Goal: Entertainment & Leisure: Consume media (video, audio)

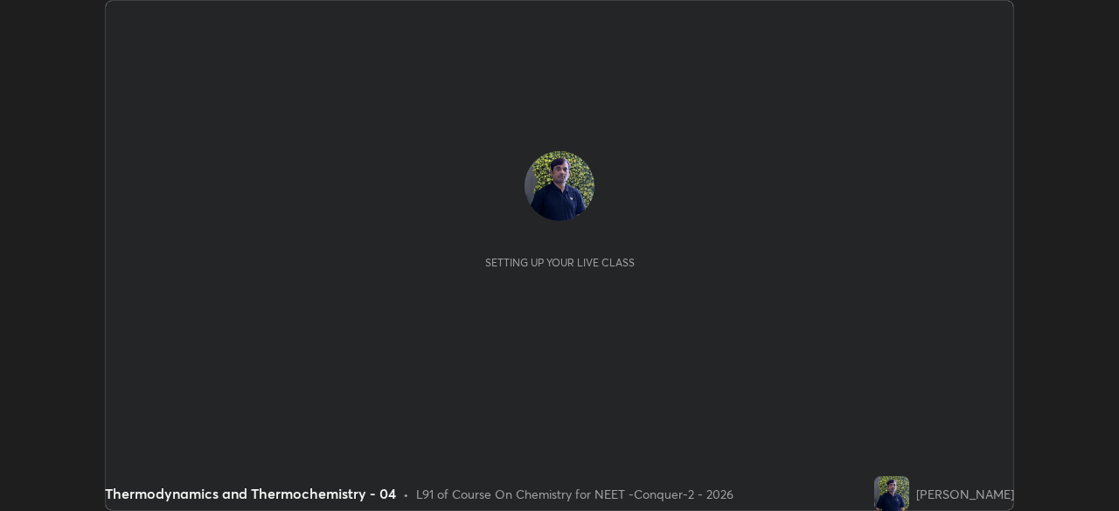
scroll to position [511, 1118]
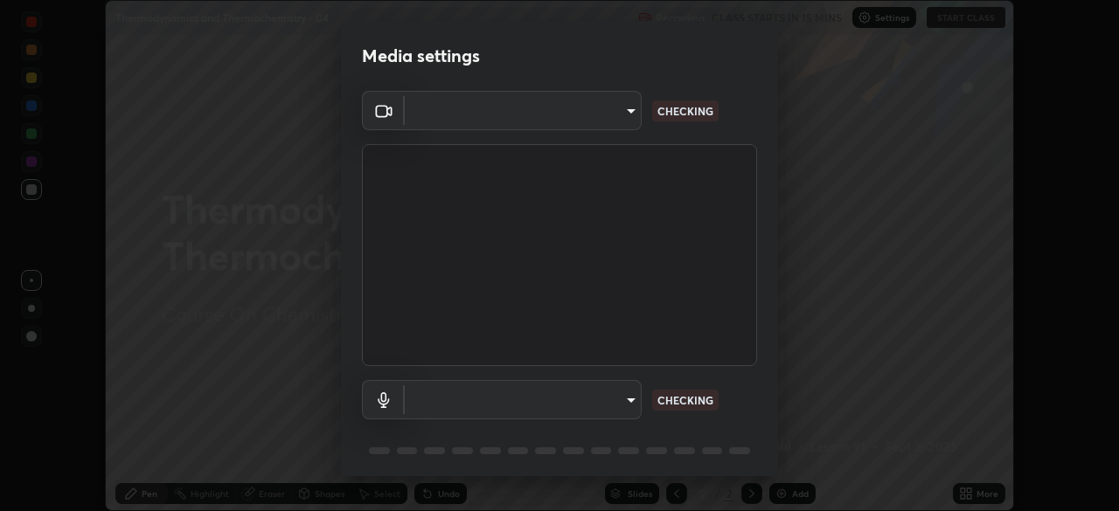
click at [601, 122] on body "Erase all Thermodynamics and Thermochemistry - 04 Recording CLASS STARTS IN 15 …" at bounding box center [559, 255] width 1119 height 511
type input "ad23c5e1eec40c929e15baf649206283bee037f2ec2e6fc856d192bb2adaae55"
type input "bacd120e2728bcaa93de399d5b14713bfd4da43ca453c7f8d7901db11a0ced92"
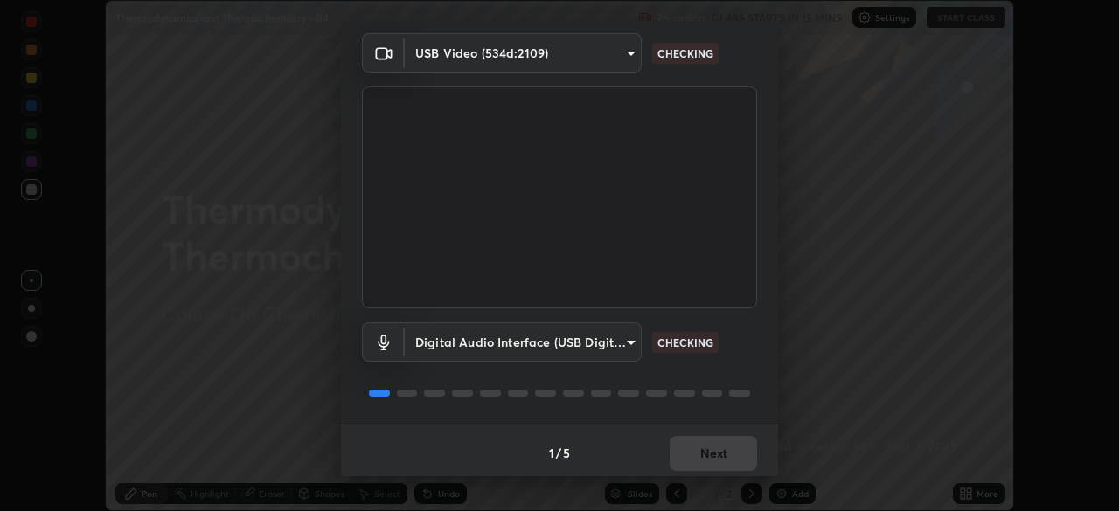
scroll to position [62, 0]
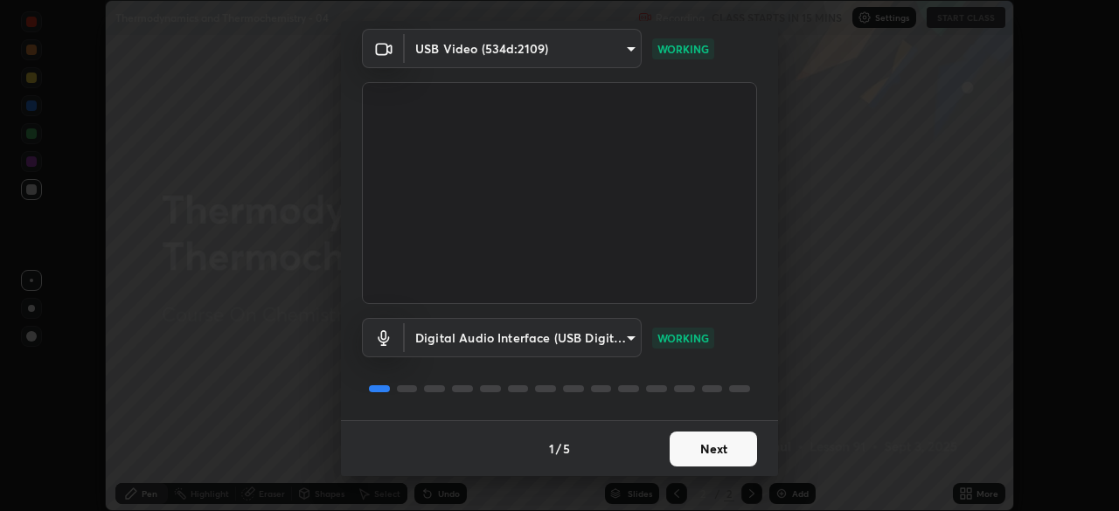
click at [714, 452] on button "Next" at bounding box center [713, 449] width 87 height 35
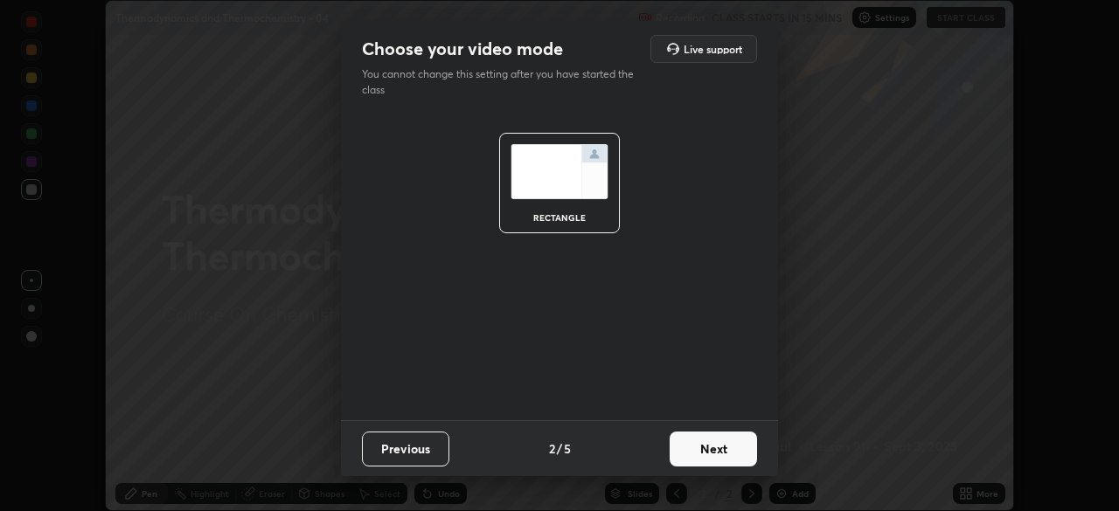
click at [733, 452] on button "Next" at bounding box center [713, 449] width 87 height 35
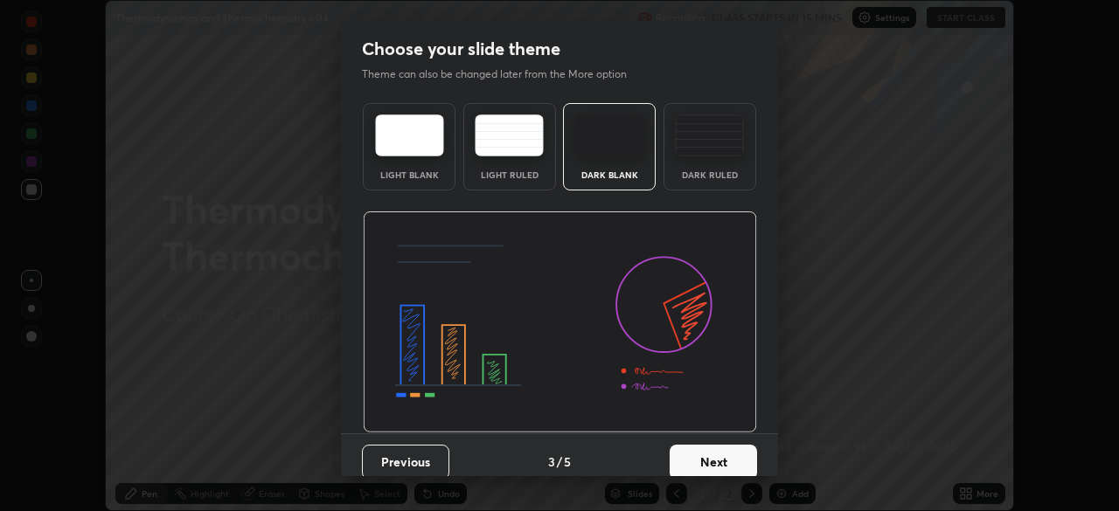
click at [745, 455] on button "Next" at bounding box center [713, 462] width 87 height 35
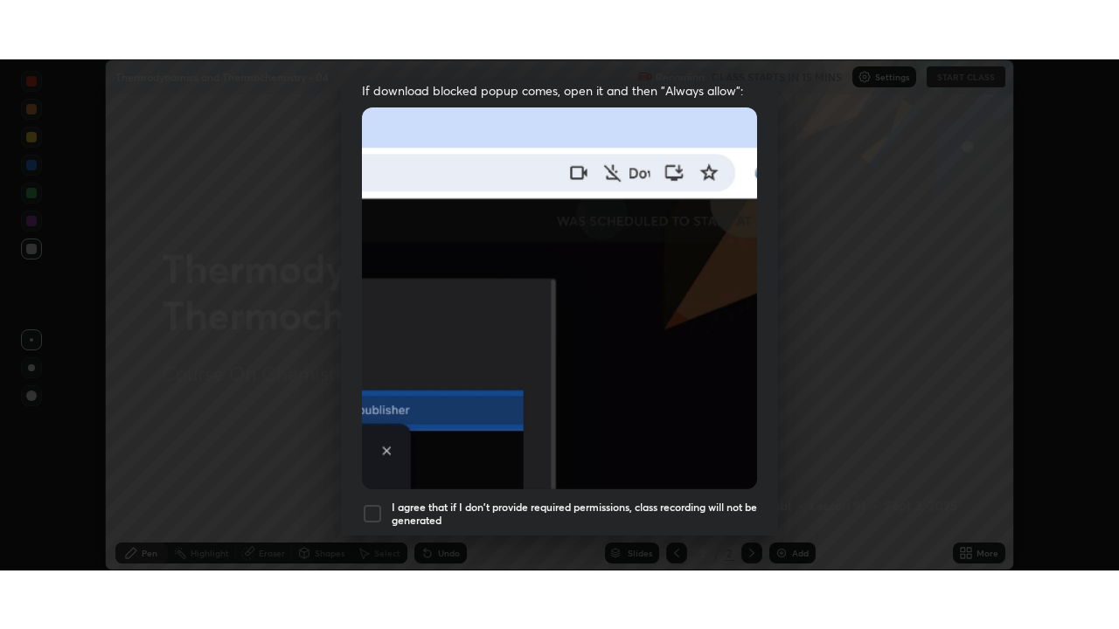
scroll to position [410, 0]
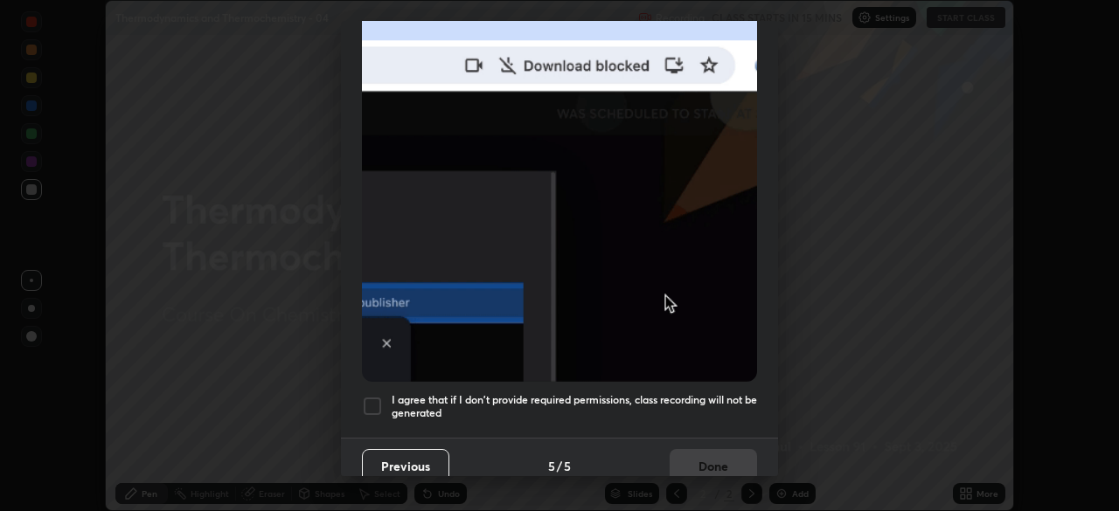
click at [373, 405] on div at bounding box center [372, 406] width 21 height 21
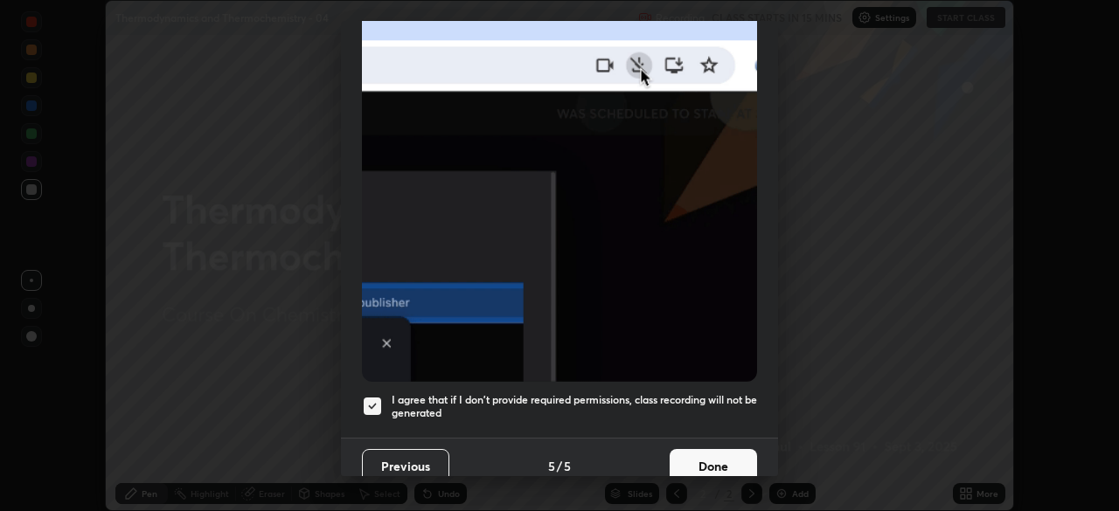
click at [697, 452] on button "Done" at bounding box center [713, 466] width 87 height 35
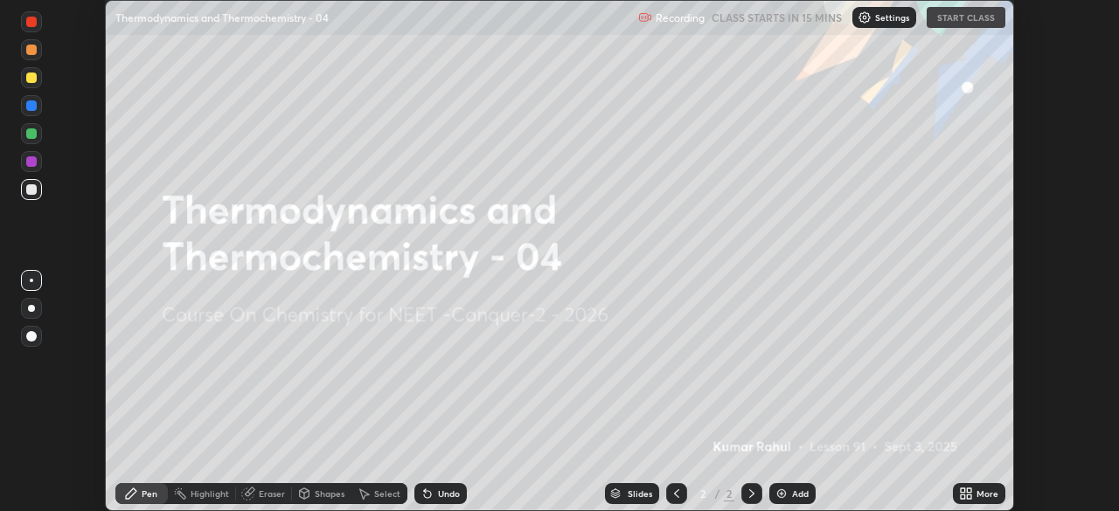
click at [970, 490] on icon at bounding box center [969, 491] width 4 height 4
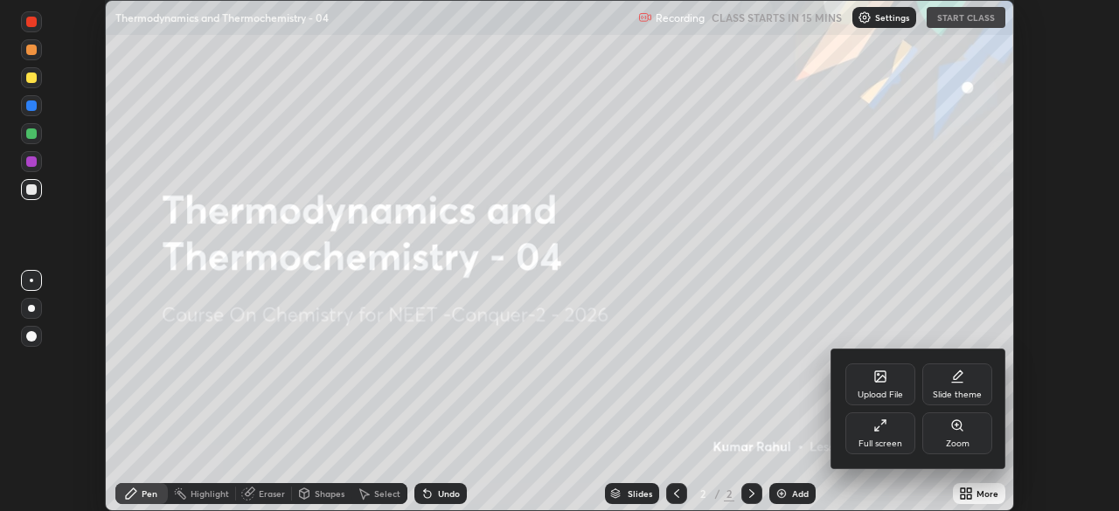
click at [876, 444] on div "Full screen" at bounding box center [880, 444] width 44 height 9
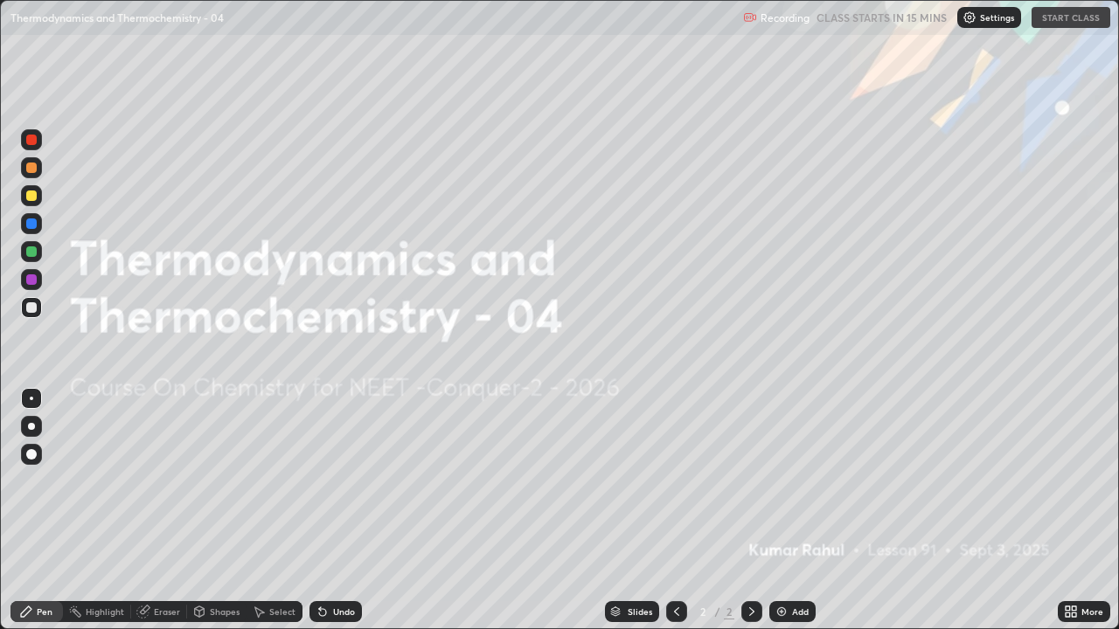
scroll to position [629, 1119]
click at [976, 24] on div "Settings" at bounding box center [989, 17] width 64 height 21
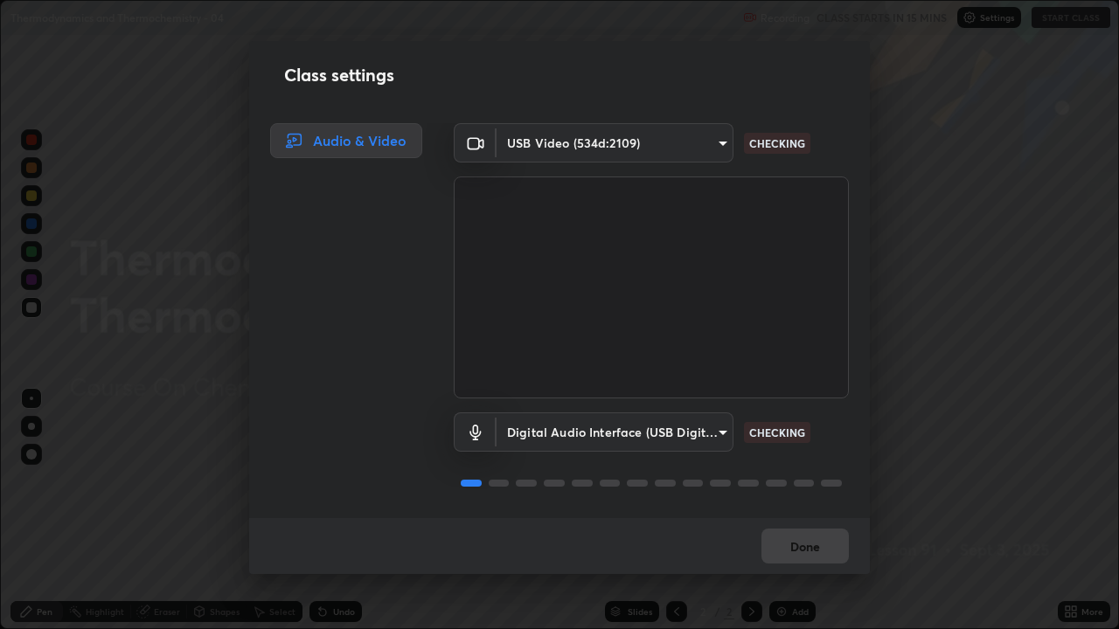
scroll to position [2, 0]
click at [802, 510] on button "Done" at bounding box center [804, 546] width 87 height 35
